Goal: Check status: Check status

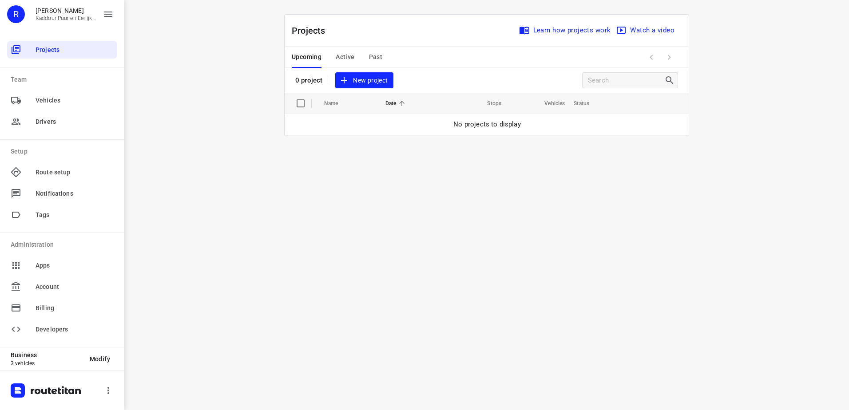
click at [341, 56] on span "Active" at bounding box center [345, 57] width 19 height 11
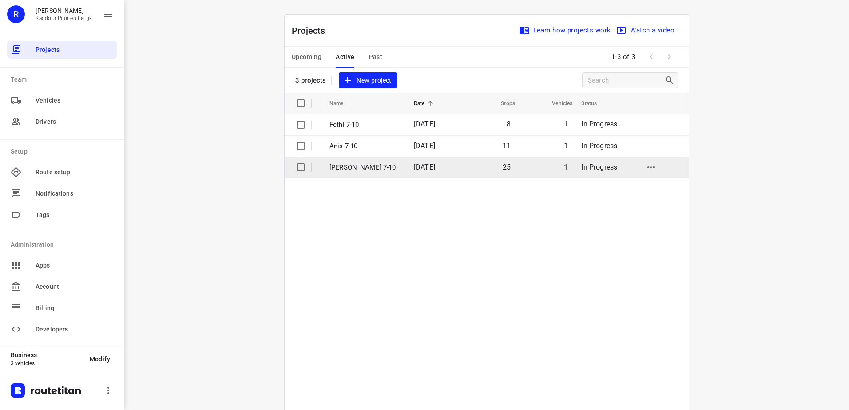
click at [361, 174] on td "[PERSON_NAME] 7-10" at bounding box center [364, 167] width 86 height 21
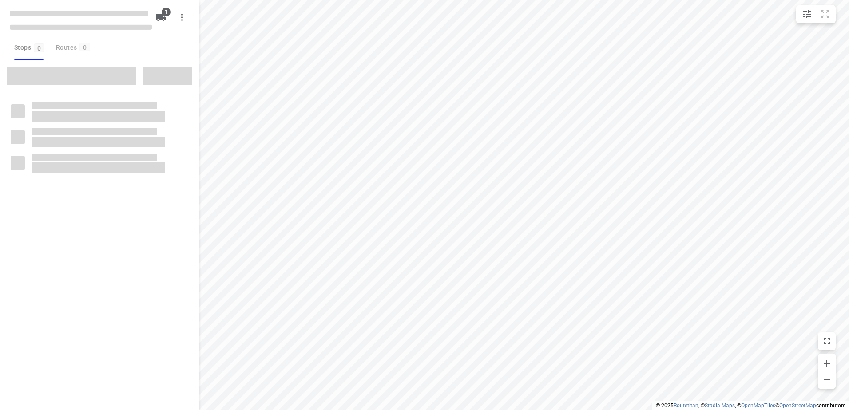
type input "distance"
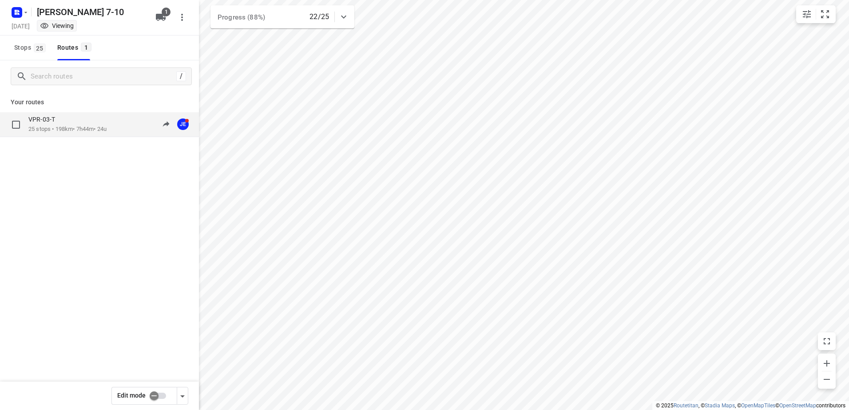
click at [75, 125] on p "25 stops • 198km • 7h44m • 24u" at bounding box center [67, 129] width 78 height 8
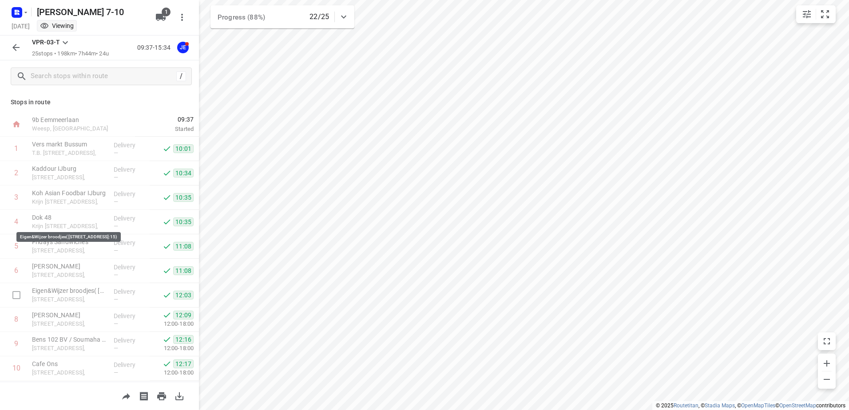
scroll to position [390, 0]
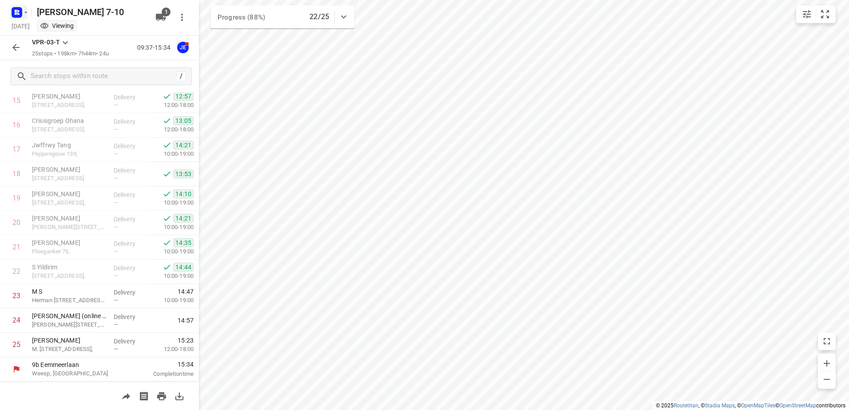
click at [18, 9] on rect "button" at bounding box center [17, 12] width 11 height 11
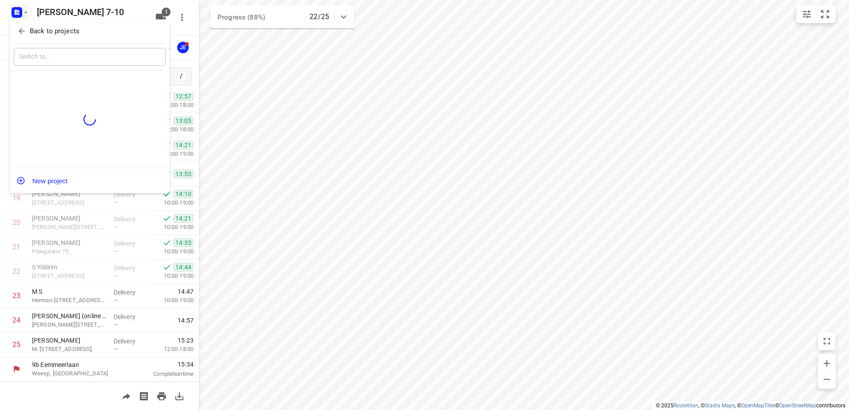
click at [41, 34] on p "Back to projects" at bounding box center [55, 31] width 50 height 10
